Goal: Use online tool/utility: Utilize a website feature to perform a specific function

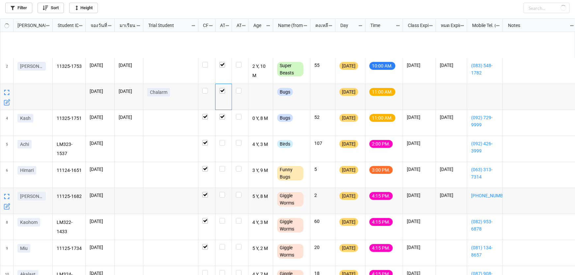
scroll to position [253, 571]
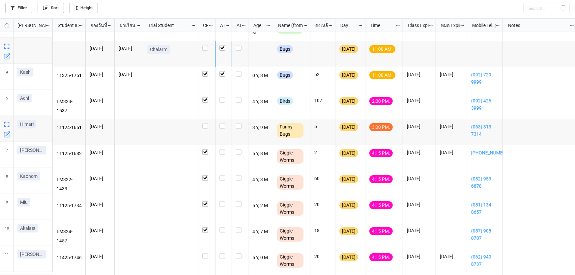
checkbox input "false"
checkbox input "true"
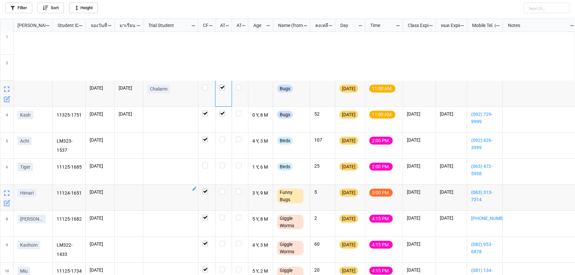
scroll to position [0, 0]
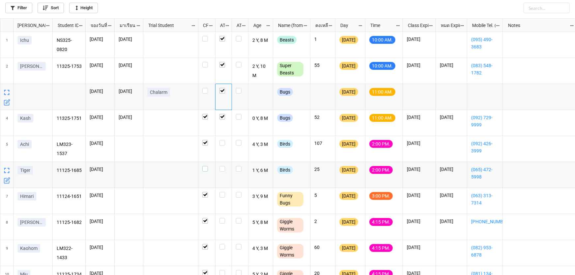
click at [203, 166] on label "grid" at bounding box center [206, 166] width 9 height 0
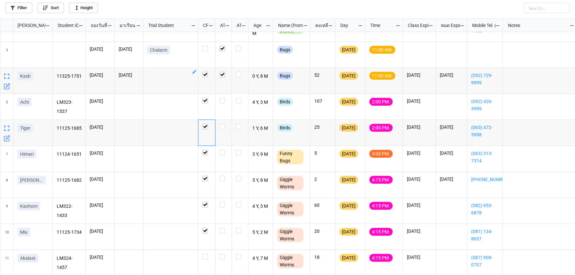
scroll to position [72, 0]
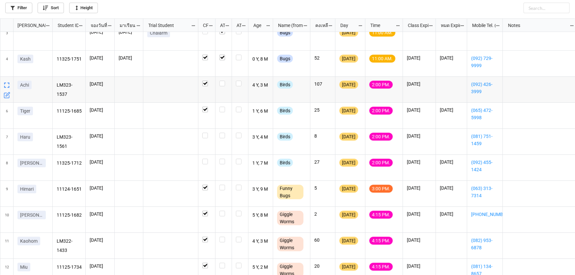
scroll to position [60, 0]
click at [222, 80] on label "grid" at bounding box center [224, 80] width 8 height 0
click at [221, 133] on label "grid" at bounding box center [224, 133] width 8 height 0
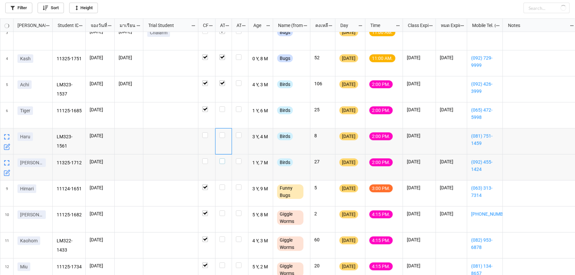
click at [221, 159] on label "grid" at bounding box center [224, 159] width 8 height 0
checkbox input "true"
